Goal: Task Accomplishment & Management: Manage account settings

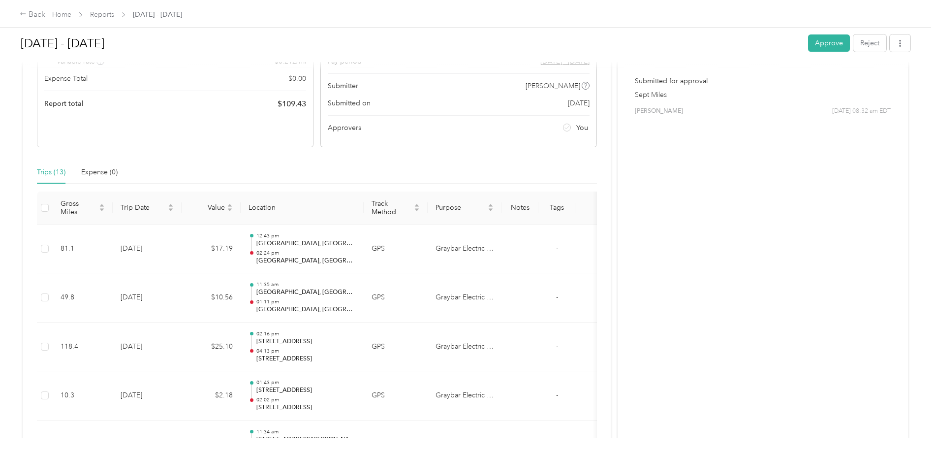
scroll to position [148, 0]
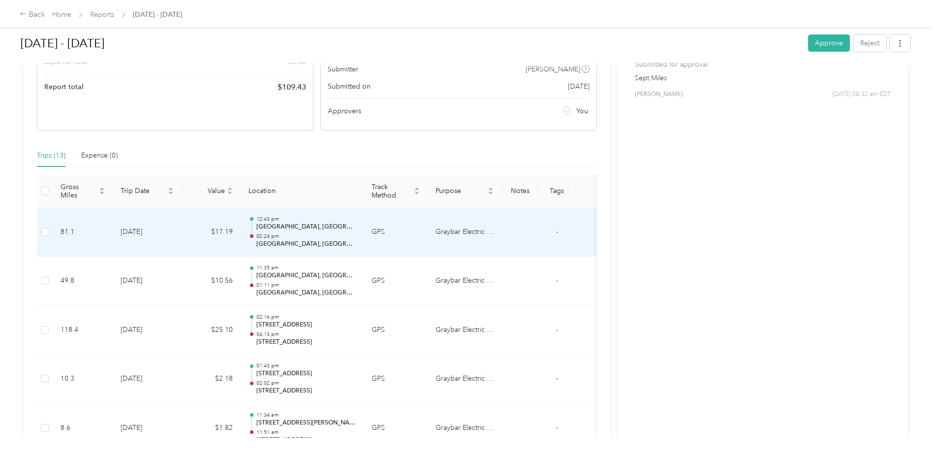
click at [268, 229] on p "Graybar North Canton, OH" at bounding box center [305, 226] width 99 height 9
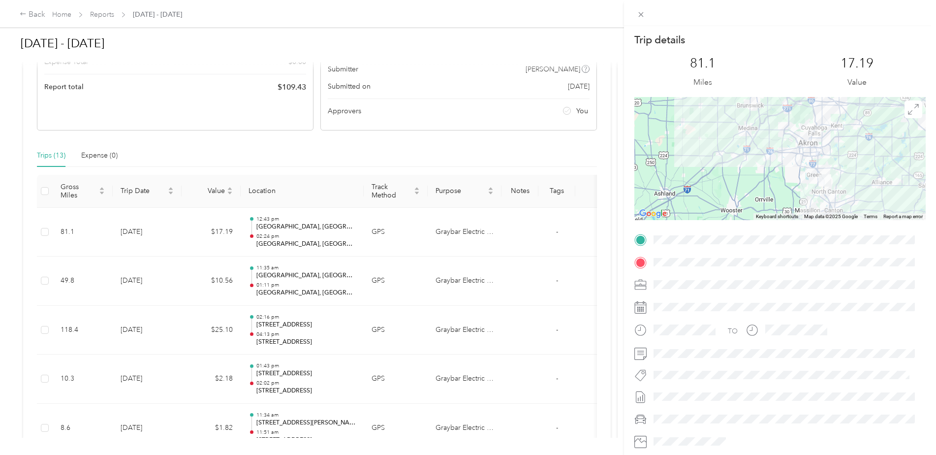
click at [286, 295] on div "Trip details This trip cannot be edited because it is either under review, appr…" at bounding box center [468, 227] width 936 height 455
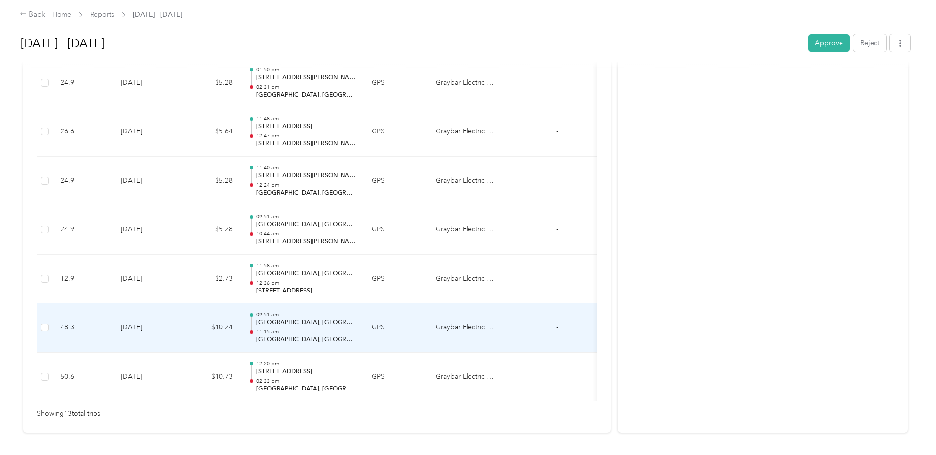
scroll to position [635, 0]
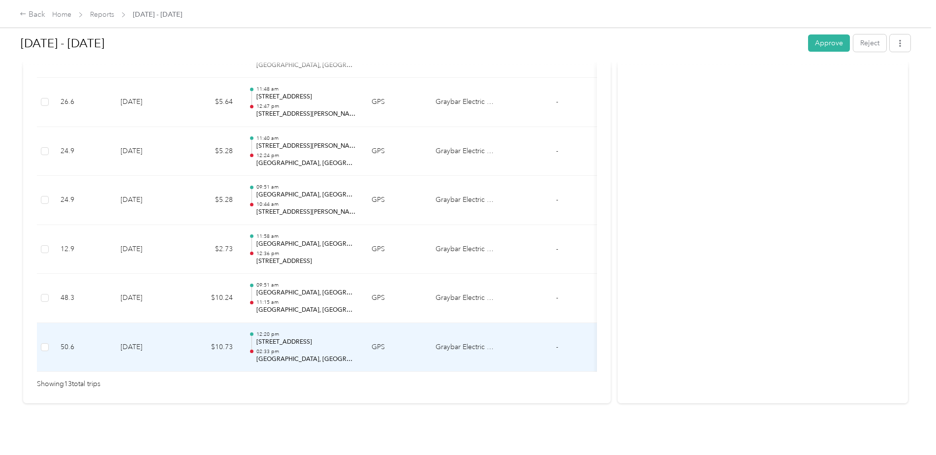
click at [275, 338] on p "1685 N Main St, Northwest North Canton, North Canton, OH" at bounding box center [305, 342] width 99 height 9
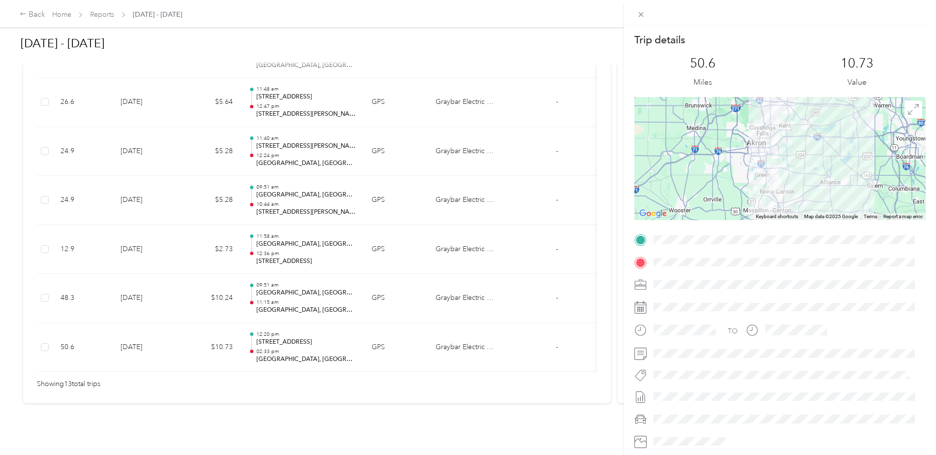
click at [274, 282] on div "Trip details This trip cannot be edited because it is either under review, appr…" at bounding box center [468, 227] width 936 height 455
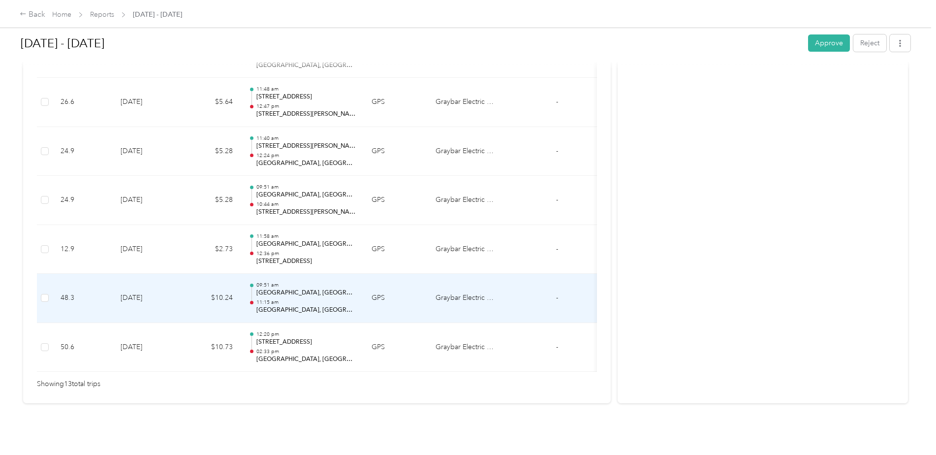
click at [272, 288] on p "Graybar North Canton, OH" at bounding box center [305, 292] width 99 height 9
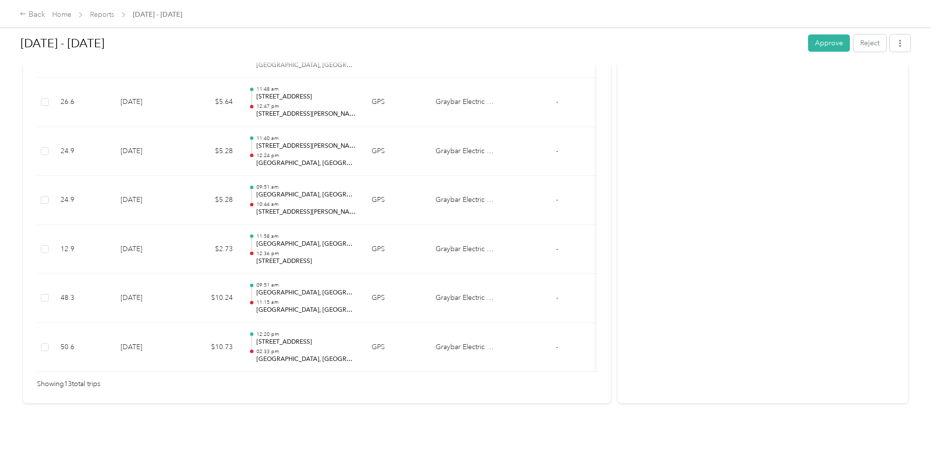
click at [272, 454] on div at bounding box center [465, 455] width 931 height 0
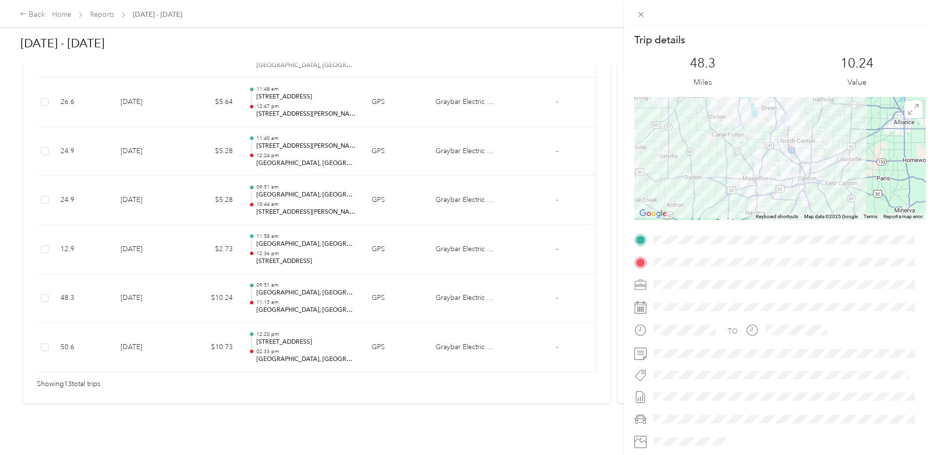
click at [272, 233] on div "Trip details This trip cannot be edited because it is either under review, appr…" at bounding box center [468, 227] width 936 height 455
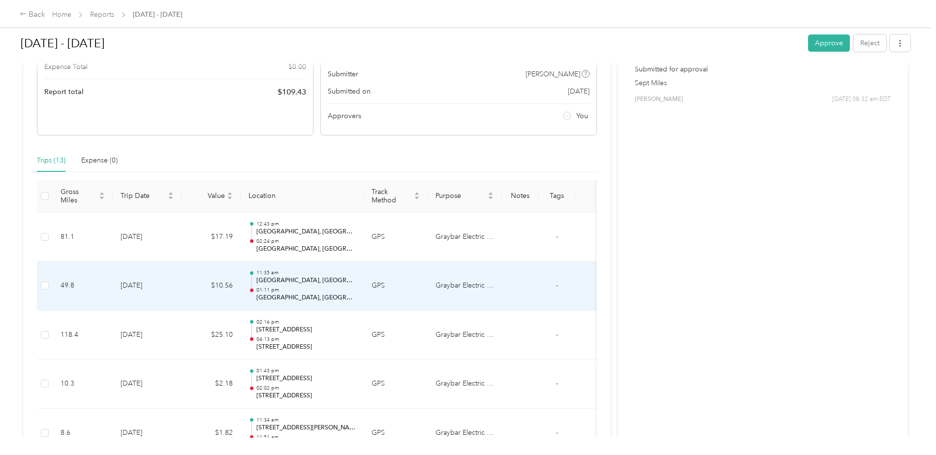
scroll to position [192, 0]
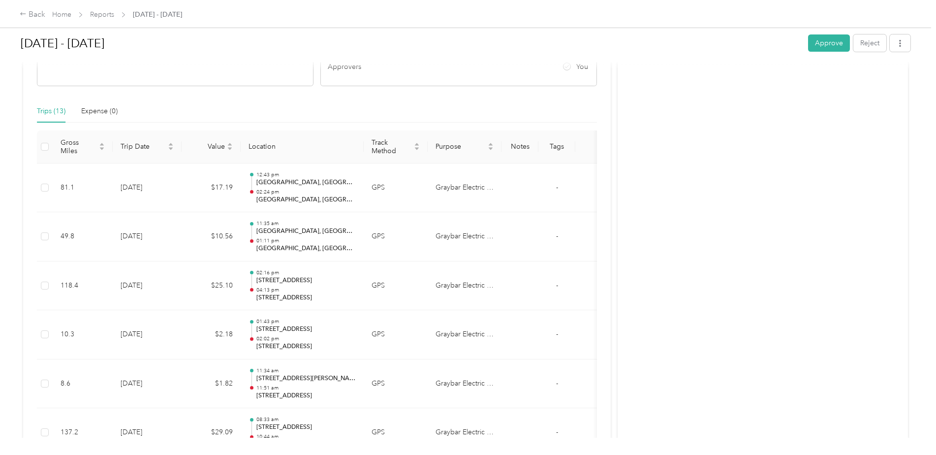
click at [826, 48] on button "Approve" at bounding box center [829, 42] width 42 height 17
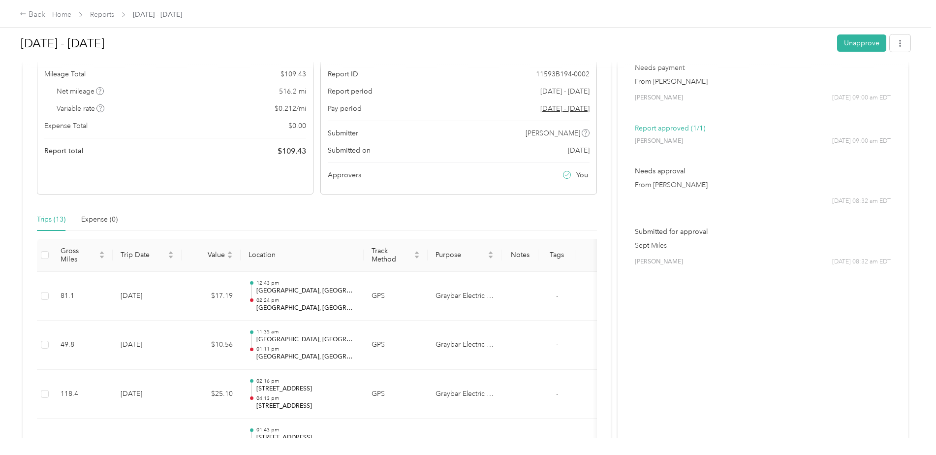
scroll to position [0, 0]
